Goal: Task Accomplishment & Management: Complete application form

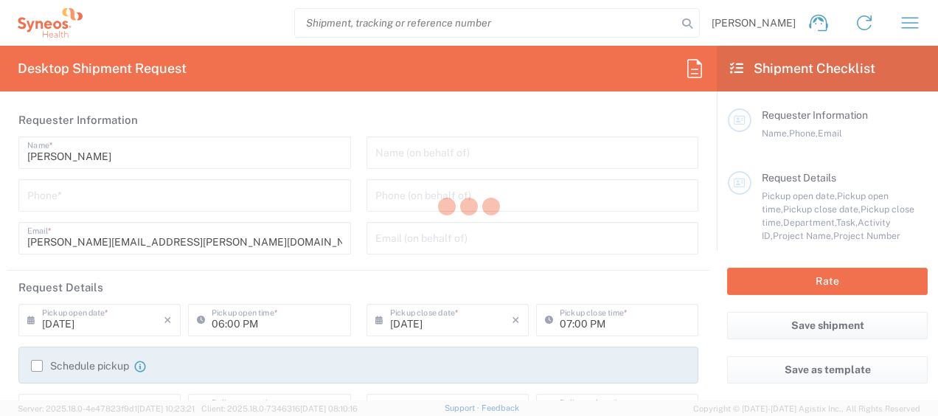
type input "8350"
type input "Syneos Health Egypt, LLC"
type input "[GEOGRAPHIC_DATA]"
